Goal: Task Accomplishment & Management: Manage account settings

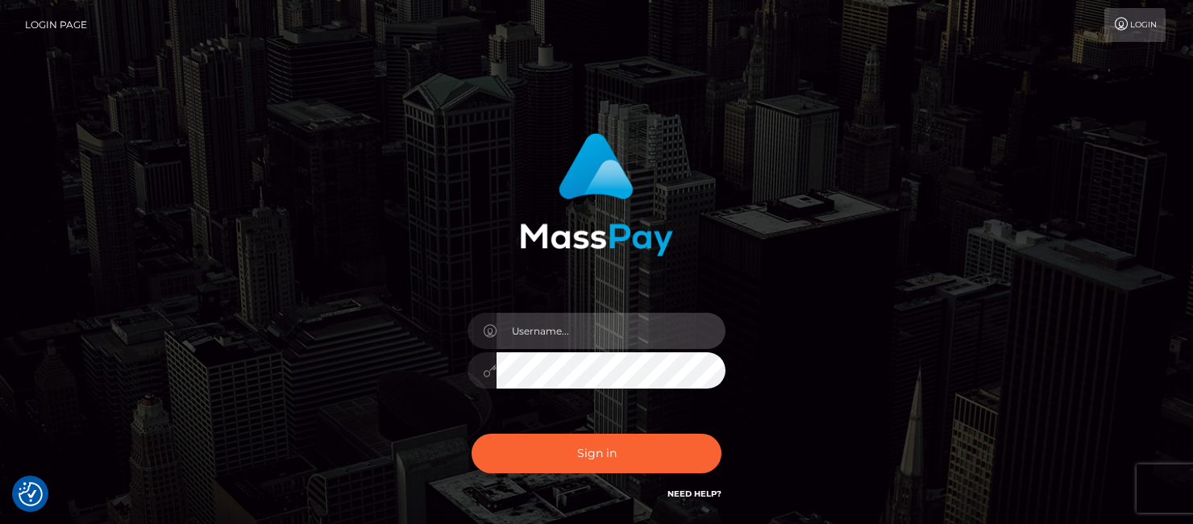
click at [555, 329] on input "text" at bounding box center [611, 331] width 229 height 36
type input "[EMAIL_ADDRESS][DOMAIN_NAME]"
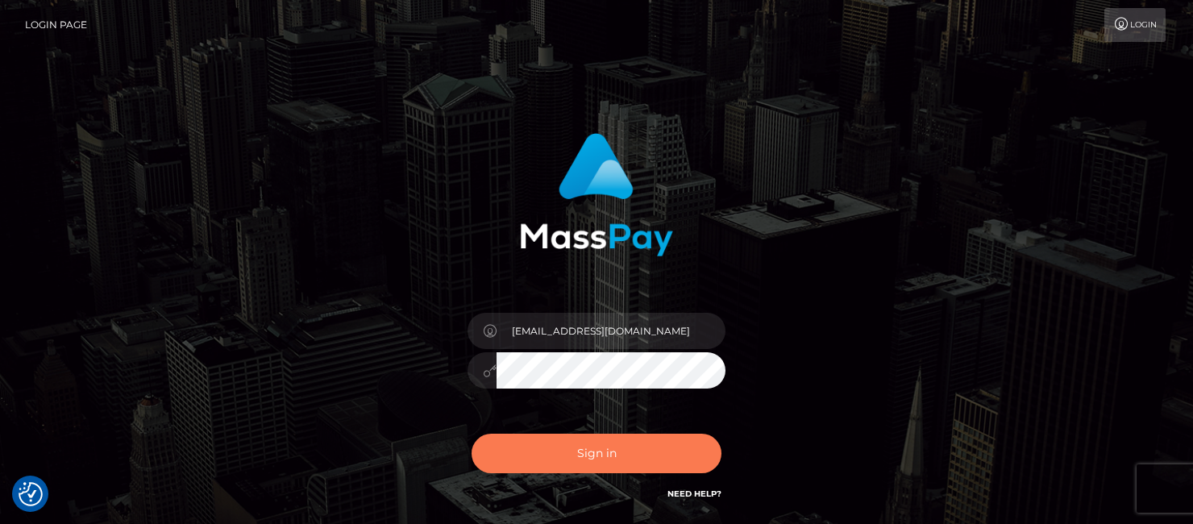
click at [578, 451] on button "Sign in" at bounding box center [597, 453] width 250 height 39
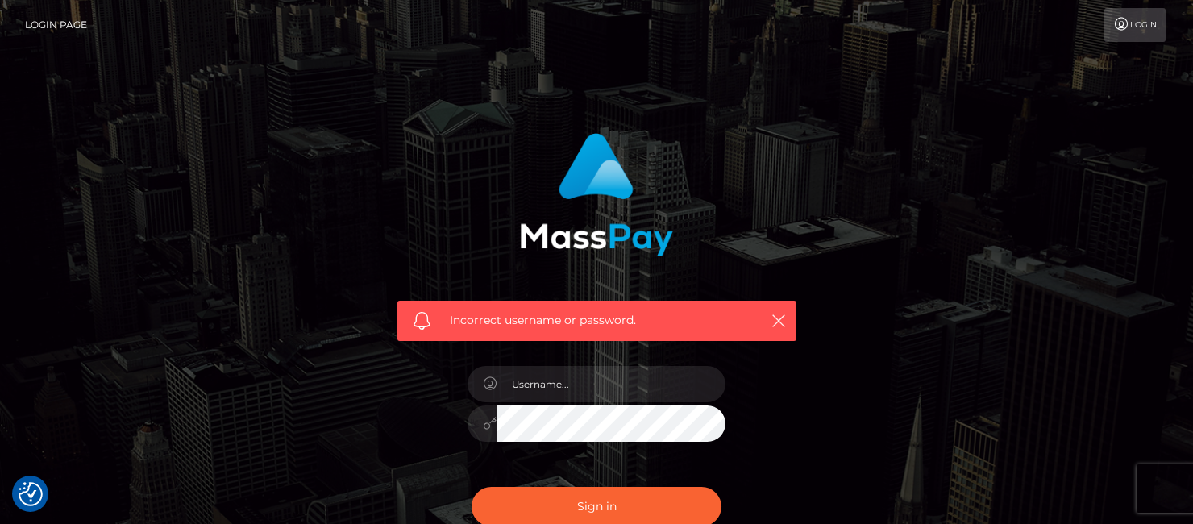
click at [1137, 22] on link "Login" at bounding box center [1134, 25] width 61 height 34
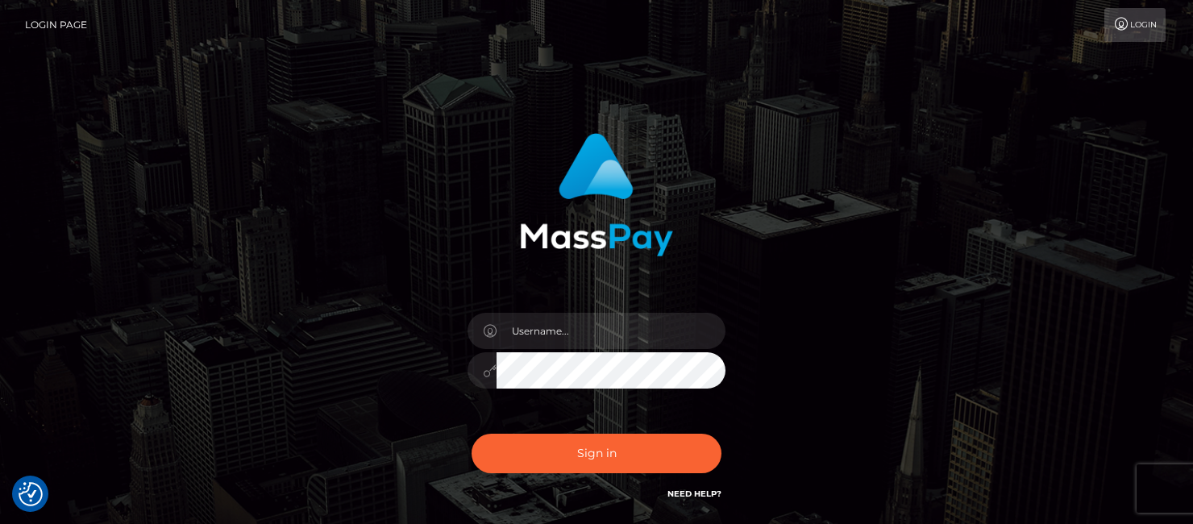
checkbox input "true"
type input "[EMAIL_ADDRESS][DOMAIN_NAME]"
